Goal: Find specific page/section: Find specific page/section

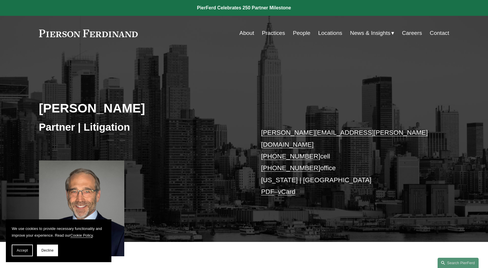
click at [330, 33] on link "Locations" at bounding box center [331, 33] width 24 height 11
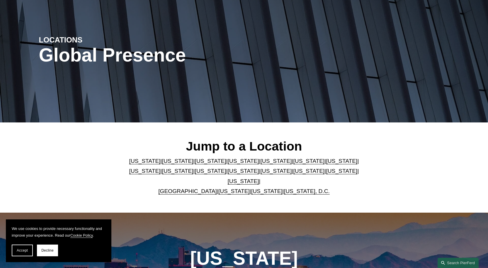
scroll to position [59, 0]
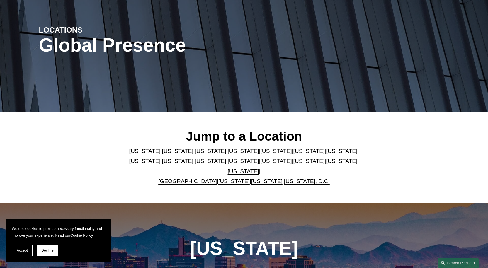
click at [228, 164] on link "[US_STATE]" at bounding box center [243, 161] width 31 height 6
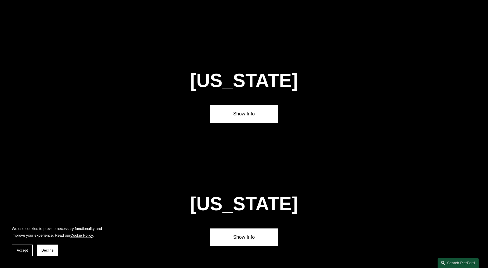
scroll to position [1496, 0]
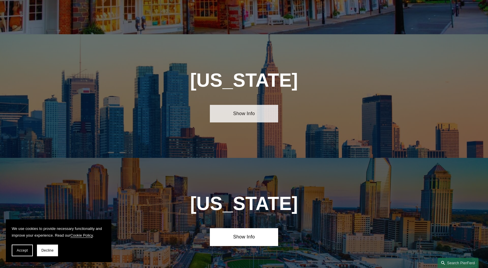
click at [255, 105] on link "Show Info" at bounding box center [244, 114] width 68 height 18
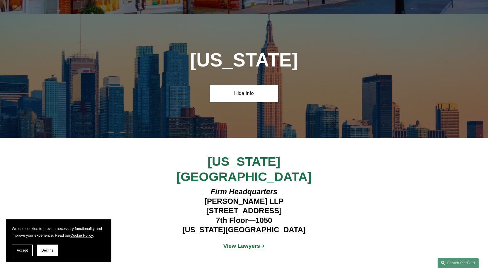
scroll to position [1525, 0]
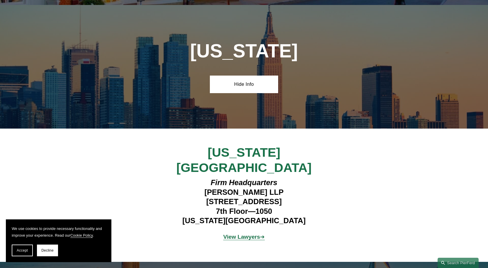
click at [255, 234] on strong "View Lawyers" at bounding box center [242, 237] width 37 height 6
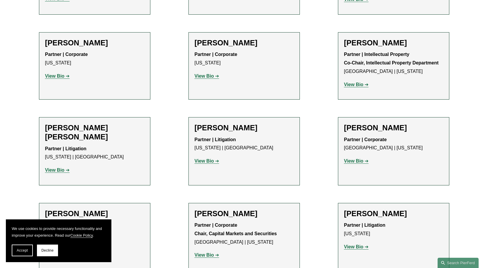
scroll to position [1115, 0]
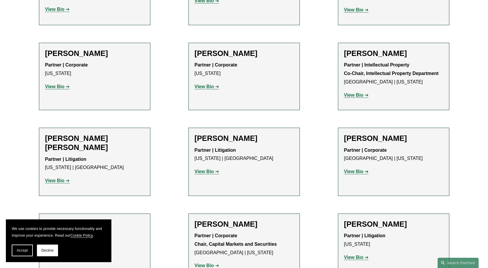
click at [214, 169] on strong "View Bio" at bounding box center [204, 171] width 19 height 5
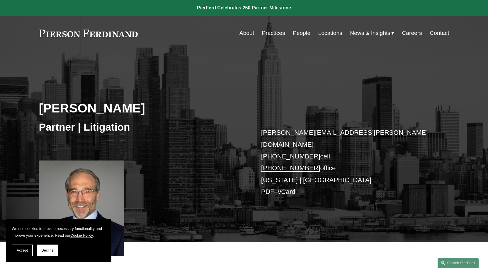
click at [324, 28] on link "Locations" at bounding box center [331, 33] width 24 height 11
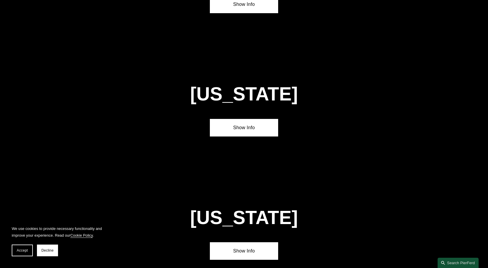
scroll to position [1437, 0]
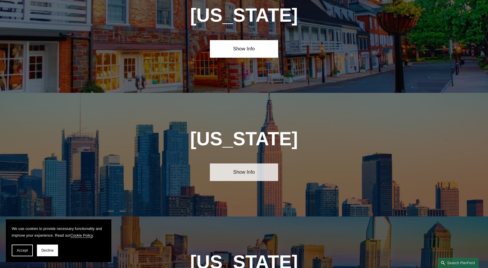
click at [256, 164] on link "Show Info" at bounding box center [244, 173] width 68 height 18
